Goal: Check status: Check status

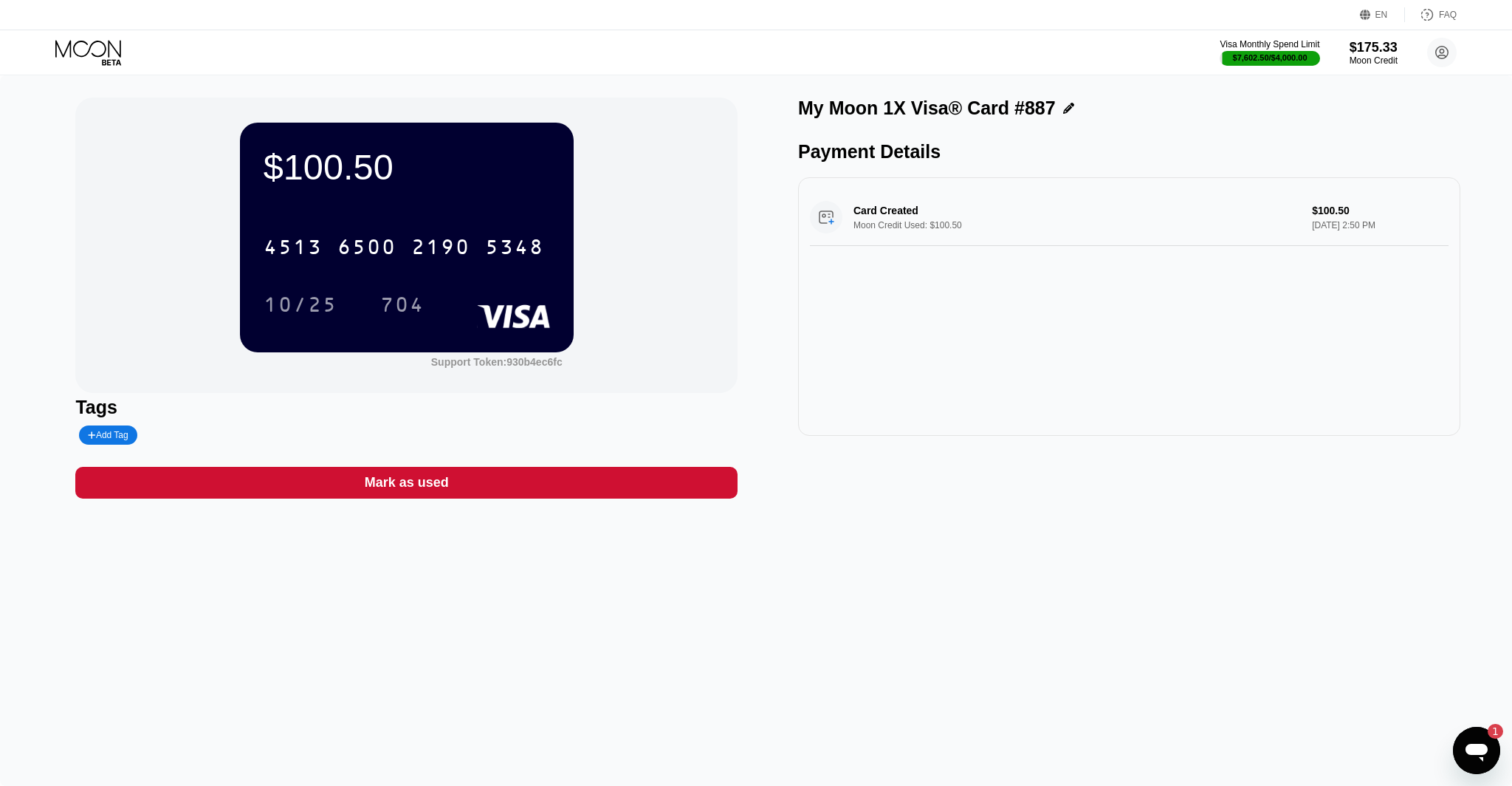
click at [96, 53] on icon at bounding box center [89, 53] width 69 height 26
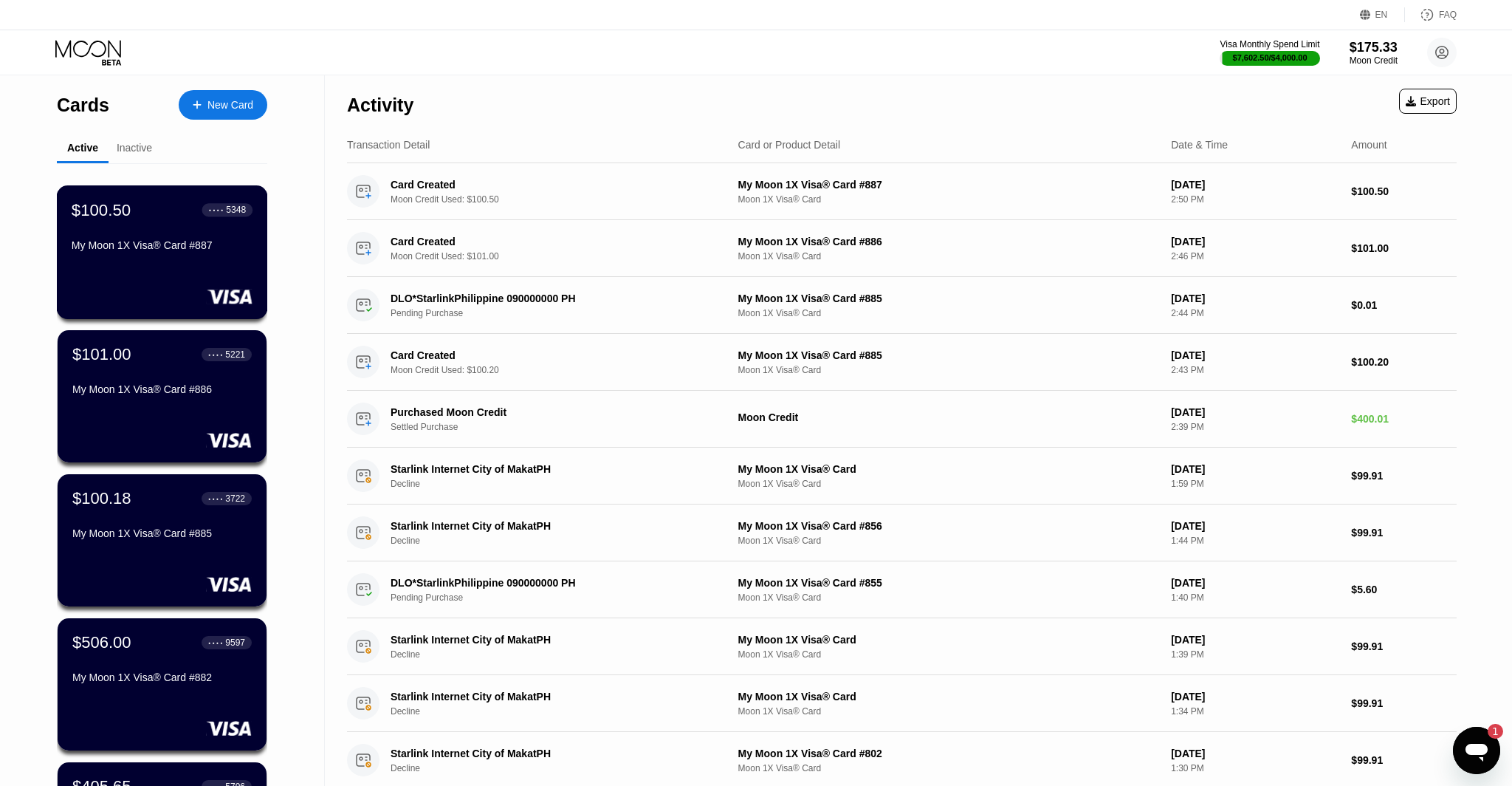
click at [215, 263] on div "$100.50 ● ● ● ● 5348 My Moon 1X Visa® Card #887" at bounding box center [162, 252] width 211 height 134
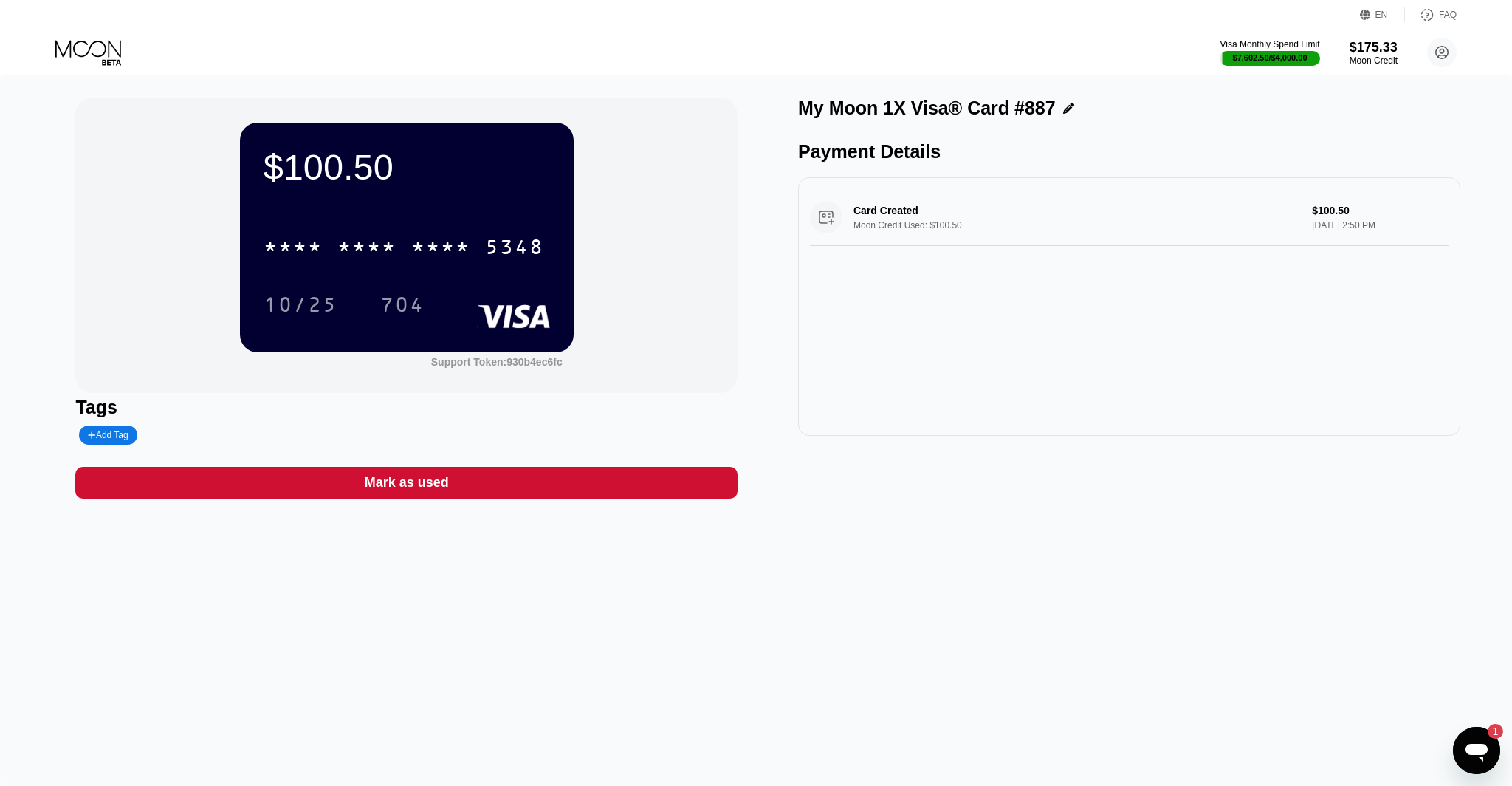
click at [60, 35] on div "Visa Monthly Spend Limit $7,602.50 / $4,000.00 $175.33 Moon Credit [EMAIL_ADDRE…" at bounding box center [756, 53] width 1512 height 44
click at [83, 44] on icon at bounding box center [89, 53] width 69 height 26
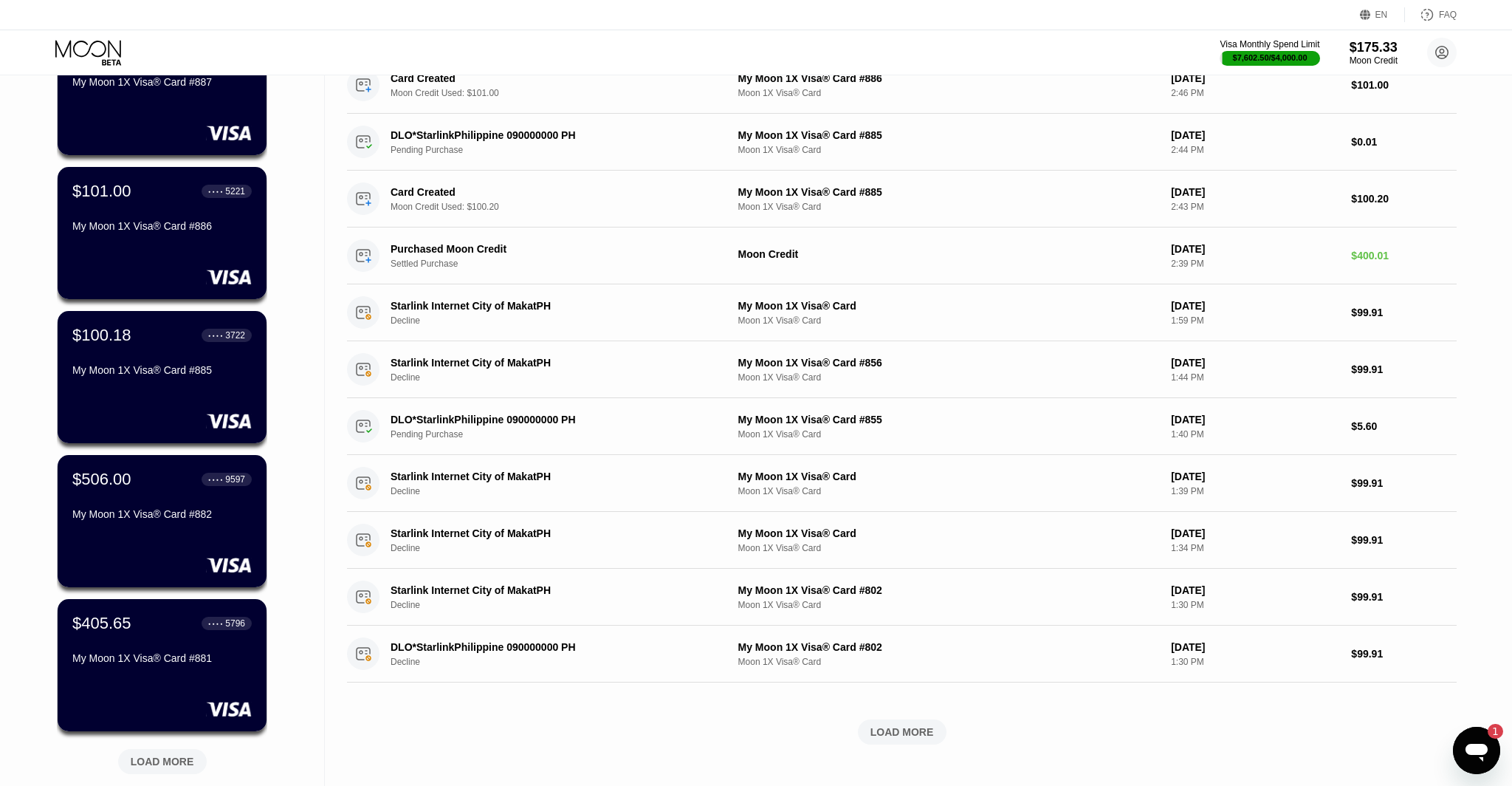
scroll to position [164, 0]
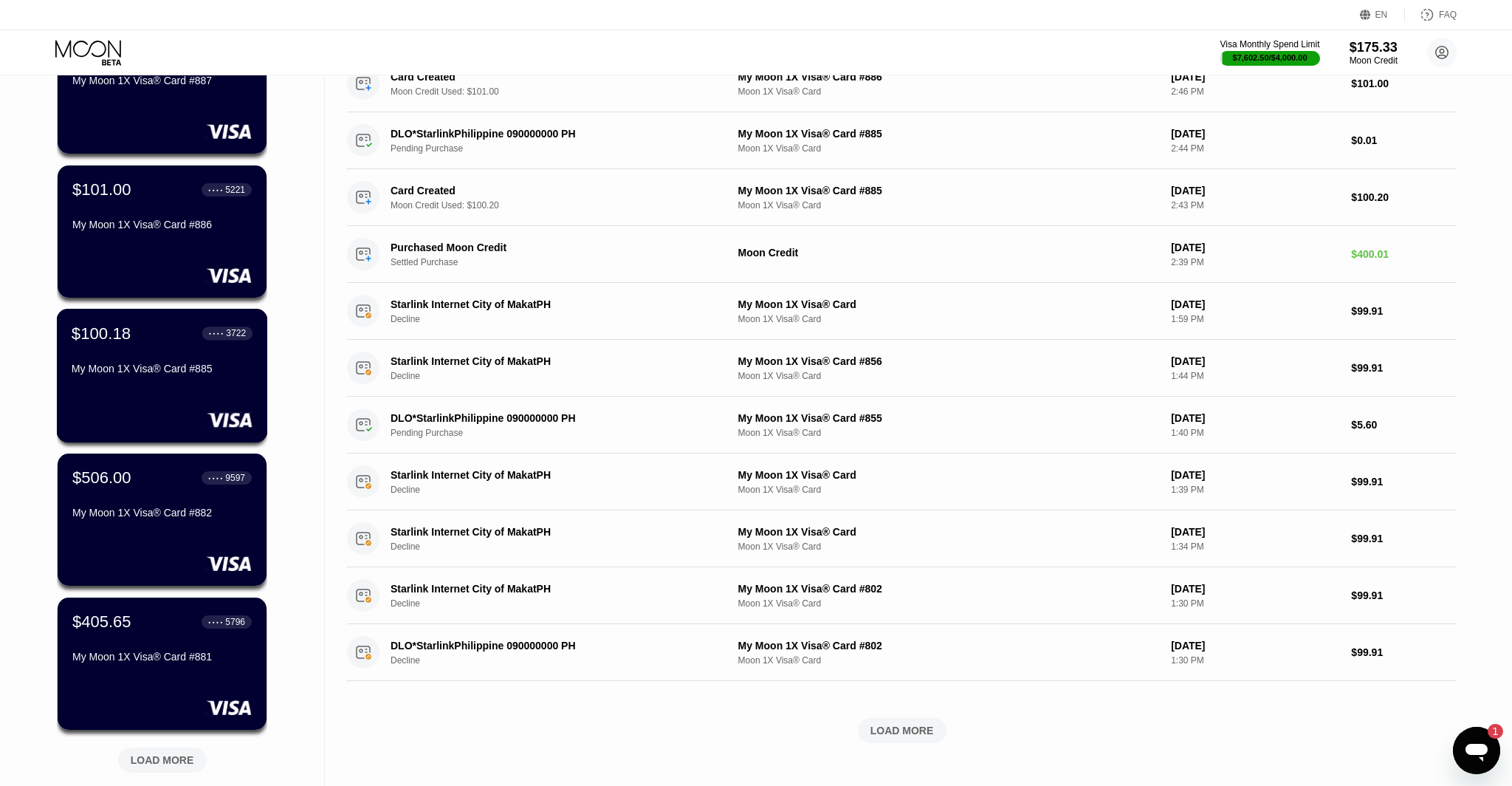
click at [186, 351] on div "$100.18 ● ● ● ● 3722 My Moon 1X Visa® Card #885" at bounding box center [163, 351] width 181 height 57
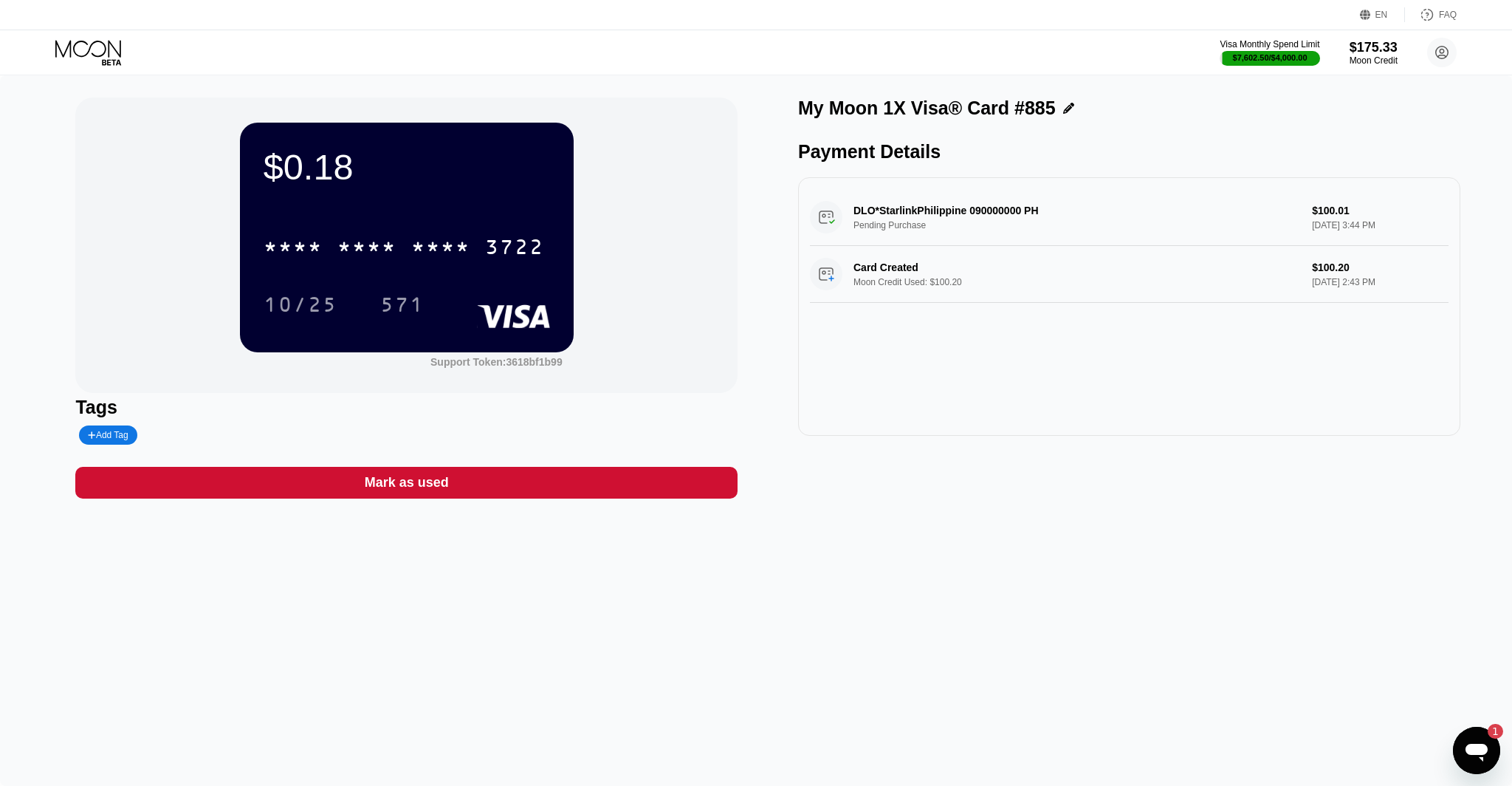
click at [97, 53] on icon at bounding box center [89, 53] width 69 height 26
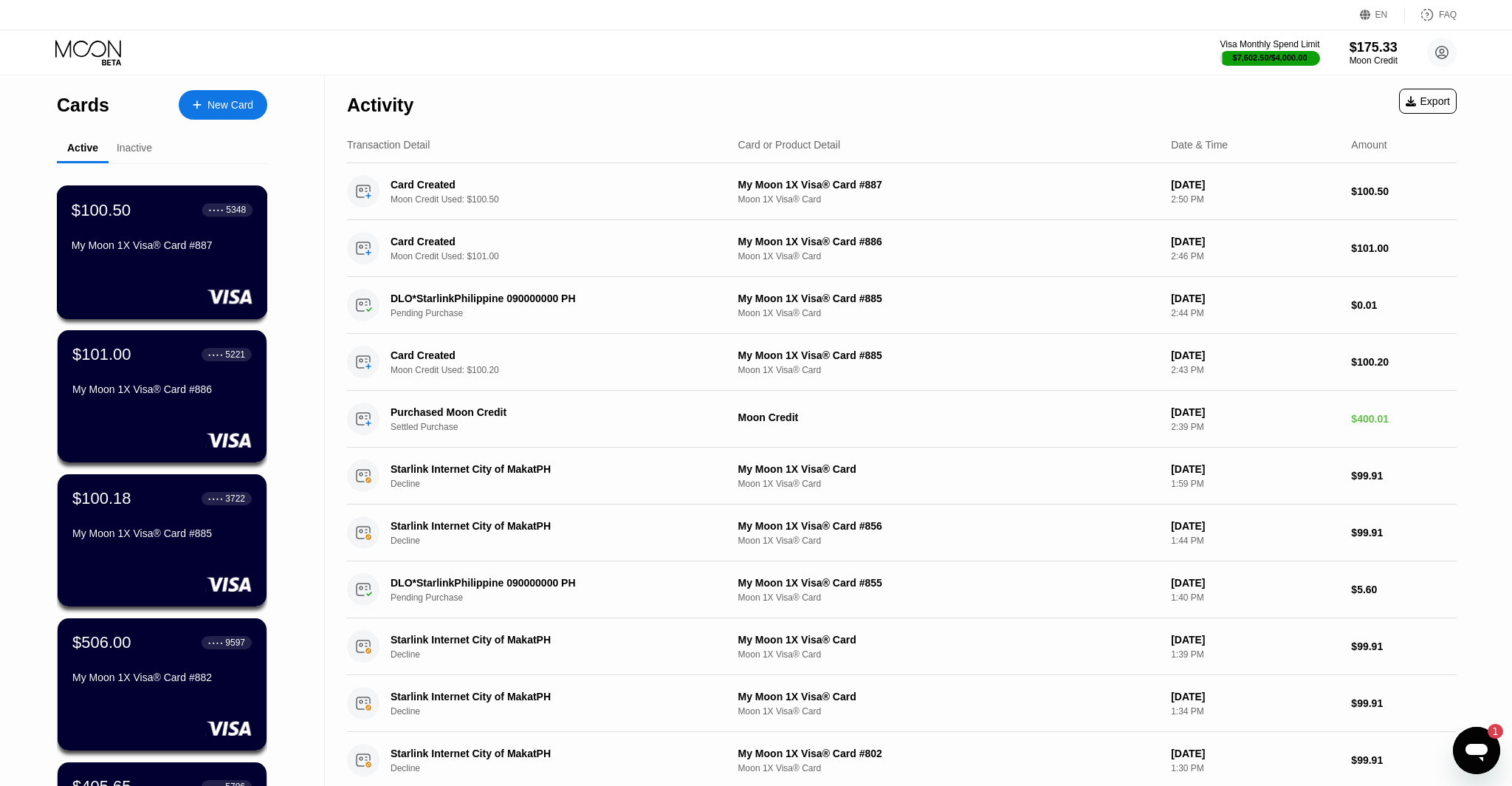
click at [175, 291] on div at bounding box center [163, 296] width 181 height 14
